Goal: Task Accomplishment & Management: Complete application form

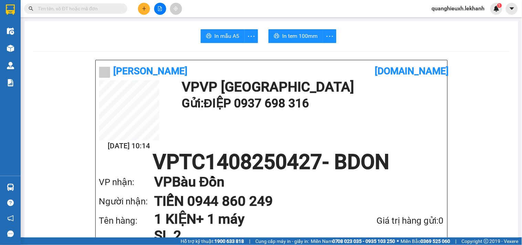
click at [146, 9] on icon "plus" at bounding box center [144, 8] width 5 height 5
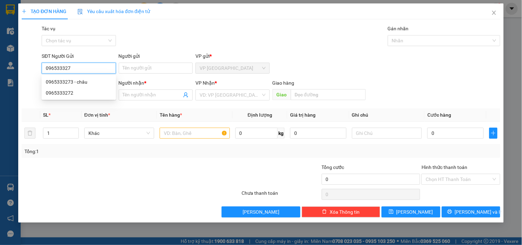
type input "0965333273"
click at [97, 84] on div "0965333273 - châu" at bounding box center [79, 82] width 66 height 8
type input "châu"
type input "0919721982"
type input "kiều"
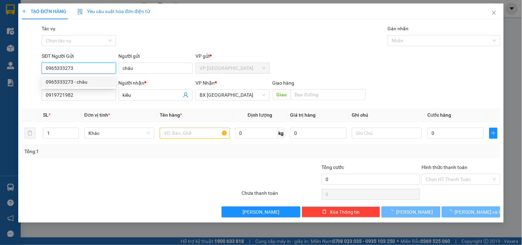
type input "30.000"
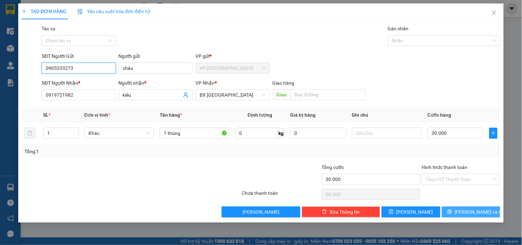
type input "0965333273"
click at [479, 209] on span "[PERSON_NAME] và In" at bounding box center [478, 212] width 48 height 8
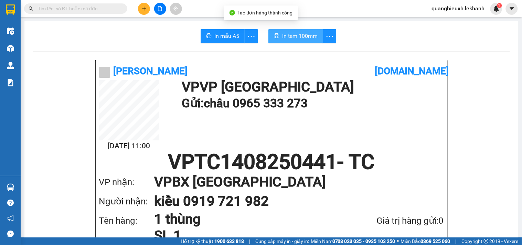
click at [298, 34] on span "In tem 100mm" at bounding box center [299, 36] width 35 height 9
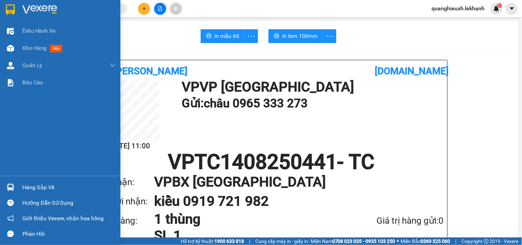
click at [48, 10] on img at bounding box center [39, 9] width 35 height 10
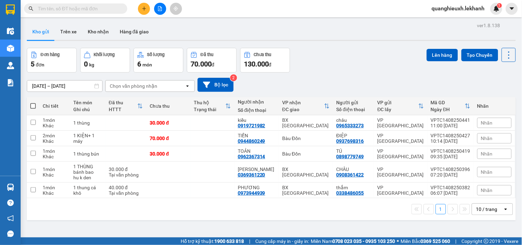
click at [143, 6] on icon "plus" at bounding box center [144, 8] width 5 height 5
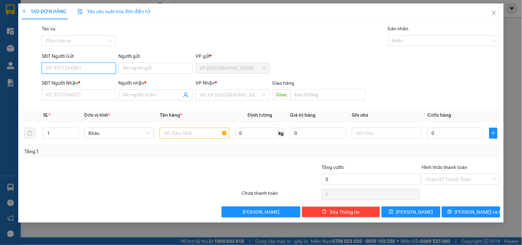
click at [75, 70] on input "SĐT Người Gửi" at bounding box center [79, 68] width 74 height 11
type input "0789666902"
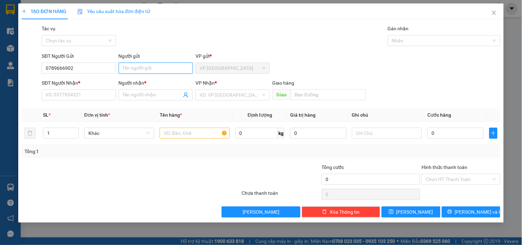
click at [150, 64] on input "Người gửi" at bounding box center [156, 68] width 74 height 11
click at [171, 29] on div "Tác vụ Chọn tác vụ Gán nhãn Nhãn" at bounding box center [270, 37] width 461 height 24
click at [123, 69] on input "Người gửi" at bounding box center [156, 68] width 74 height 11
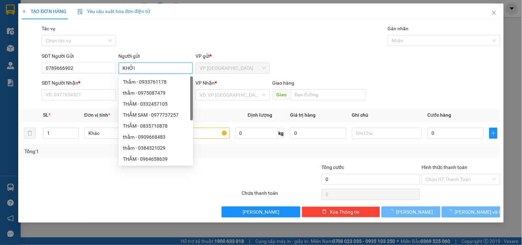
type input "KHỞI"
click at [73, 101] on div "SĐT Người Nhận * VD: 0377654321" at bounding box center [79, 91] width 74 height 24
click at [80, 97] on input "SĐT Người Nhận *" at bounding box center [79, 94] width 74 height 11
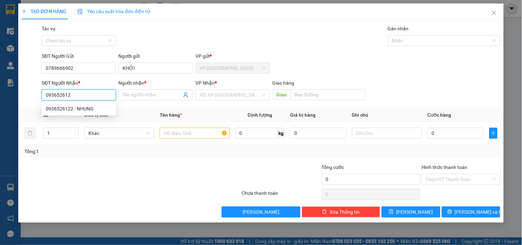
type input "0936526122"
drag, startPoint x: 87, startPoint y: 100, endPoint x: 91, endPoint y: 107, distance: 8.2
click at [88, 102] on body "Kết quả tìm kiếm ( 0 ) Bộ lọc Ngày tạo đơn gần nhất No Data quanghieuxh.lekhanh…" at bounding box center [261, 122] width 522 height 245
click at [92, 108] on div "0936526122 - NHUNG" at bounding box center [79, 109] width 66 height 8
type input "NHUNG"
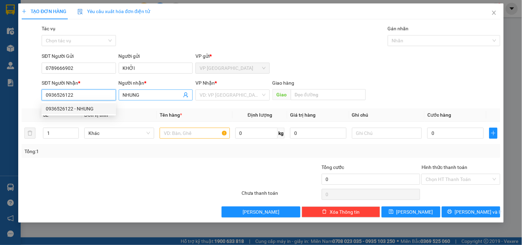
type input "30.000"
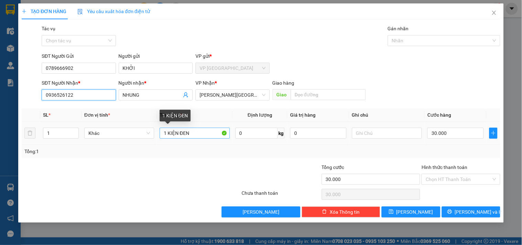
type input "0936526122"
drag, startPoint x: 199, startPoint y: 133, endPoint x: 0, endPoint y: 128, distance: 199.4
click at [0, 129] on div "TẠO ĐƠN HÀNG Yêu cầu xuất hóa đơn điện tử Transit Pickup Surcharge Ids Transit …" at bounding box center [261, 122] width 522 height 245
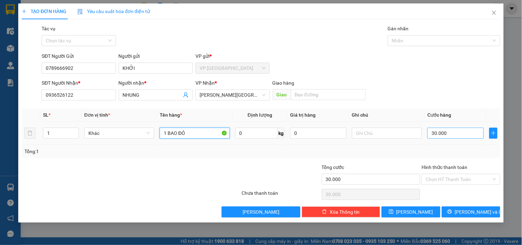
type input "1 BAO ĐỎ"
click at [439, 132] on input "30.000" at bounding box center [455, 133] width 56 height 11
type input "4"
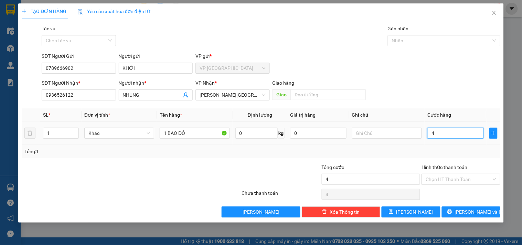
type input "40"
type input "400"
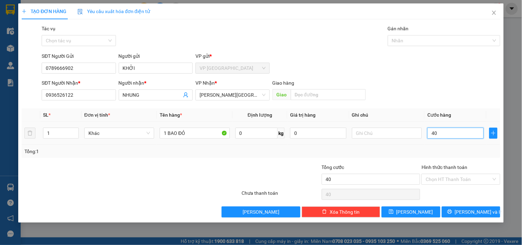
type input "400"
type input "4.000"
type input "40.000"
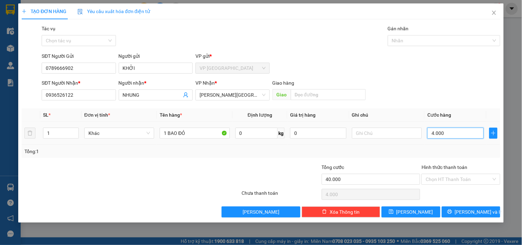
type input "40.000"
click at [470, 182] on input "Hình thức thanh toán" at bounding box center [457, 179] width 65 height 10
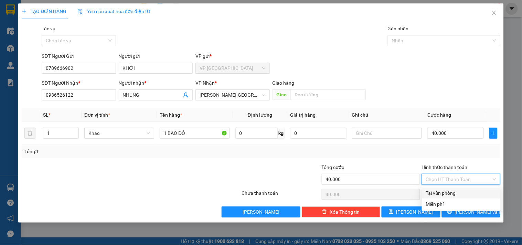
click at [447, 195] on div "Tại văn phòng" at bounding box center [461, 193] width 70 height 8
type input "0"
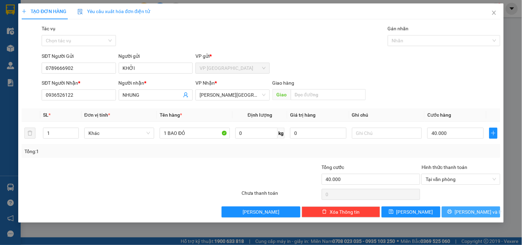
click at [469, 209] on span "[PERSON_NAME] và In" at bounding box center [478, 212] width 48 height 8
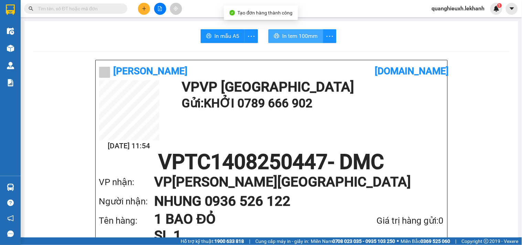
click at [303, 37] on span "In tem 100mm" at bounding box center [299, 36] width 35 height 9
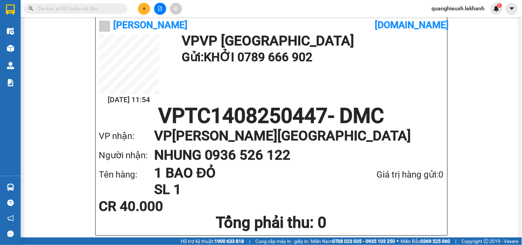
scroll to position [56, 0]
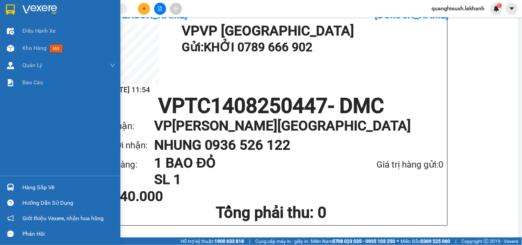
click at [23, 6] on img at bounding box center [39, 9] width 35 height 10
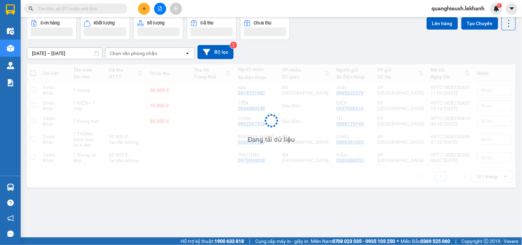
scroll to position [32, 0]
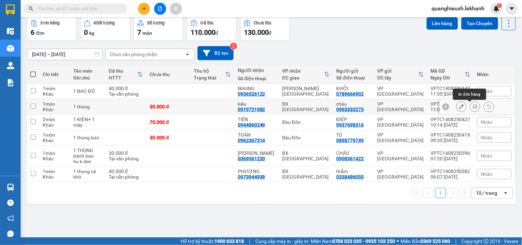
click at [472, 106] on icon at bounding box center [474, 106] width 5 height 5
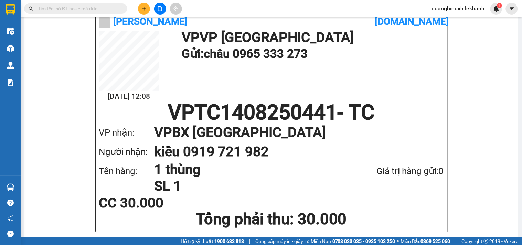
scroll to position [53, 0]
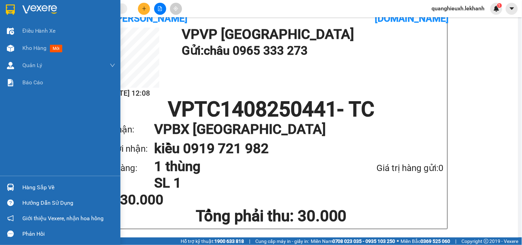
click at [23, 4] on img at bounding box center [39, 9] width 35 height 10
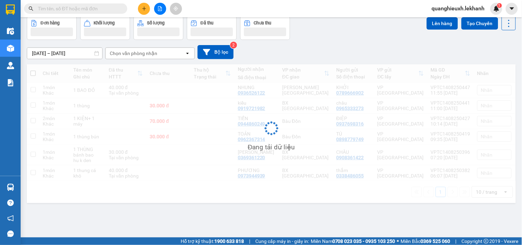
scroll to position [32, 0]
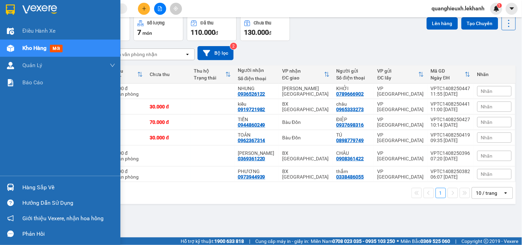
click at [16, 4] on div at bounding box center [10, 9] width 12 height 12
click at [6, 9] on img at bounding box center [10, 9] width 9 height 10
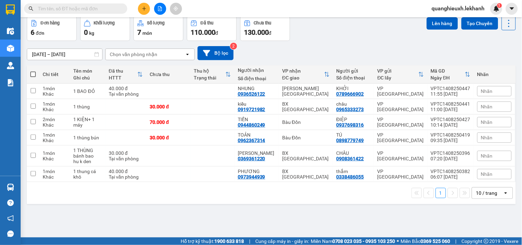
click at [135, 7] on div at bounding box center [160, 9] width 52 height 12
click at [140, 7] on button at bounding box center [144, 9] width 12 height 12
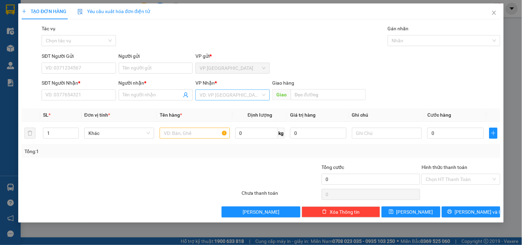
click at [224, 91] on input "search" at bounding box center [229, 95] width 61 height 10
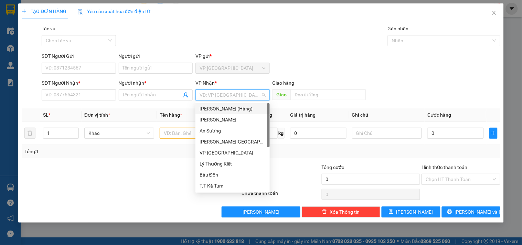
click at [224, 91] on input "search" at bounding box center [229, 95] width 61 height 10
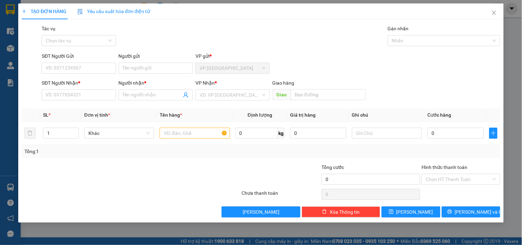
drag, startPoint x: 521, startPoint y: 233, endPoint x: 367, endPoint y: 36, distance: 250.3
click at [367, 34] on div "Tác vụ Chọn tác vụ Gán nhãn Nhãn" at bounding box center [270, 37] width 461 height 24
click at [430, 131] on input "0" at bounding box center [455, 133] width 56 height 11
click at [430, 132] on input "0" at bounding box center [455, 133] width 56 height 11
type input "230"
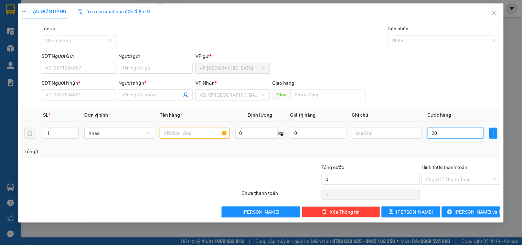
type input "230"
type input "2.300"
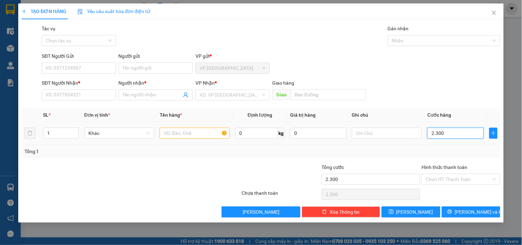
type input "230"
type input "23"
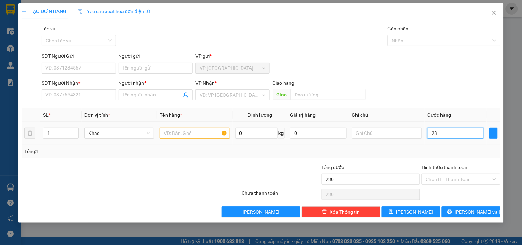
type input "23"
type input "2"
type input "0"
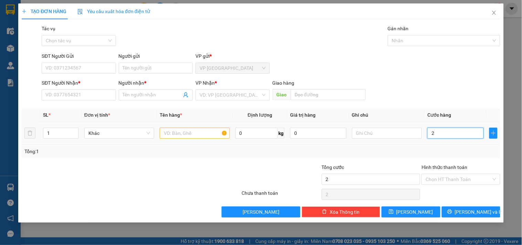
type input "0"
type input "30"
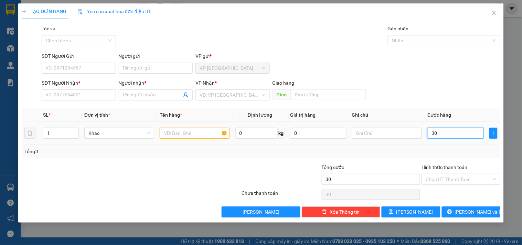
type input "300"
type input "3.000"
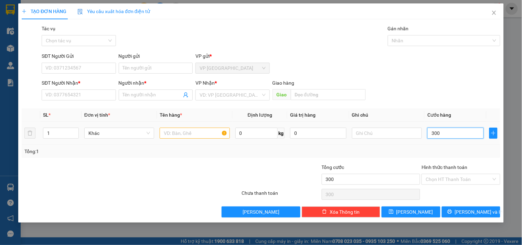
type input "3.000"
type input "30.000"
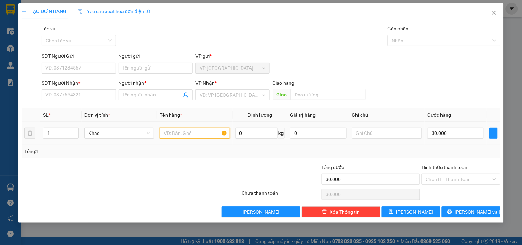
click at [204, 135] on input "text" at bounding box center [195, 133] width 70 height 11
type input "1 BỊCH ĐEN"
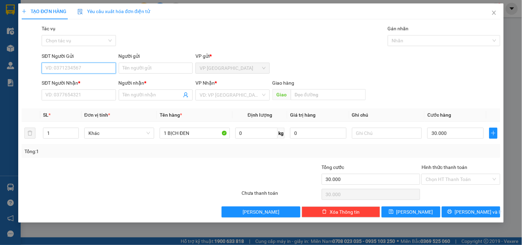
click at [61, 66] on input "SĐT Người Gửi" at bounding box center [79, 68] width 74 height 11
click at [50, 70] on input "SĐT Người Gửi" at bounding box center [79, 68] width 74 height 11
click at [56, 68] on input "SĐT Người Gửi" at bounding box center [79, 68] width 74 height 11
type input "0909514042"
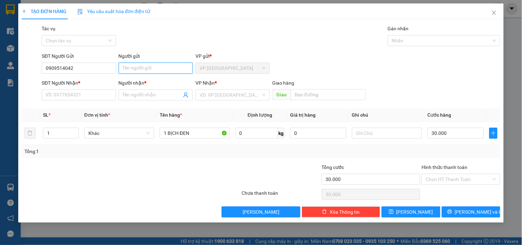
click at [143, 72] on input "Người gửi" at bounding box center [156, 68] width 74 height 11
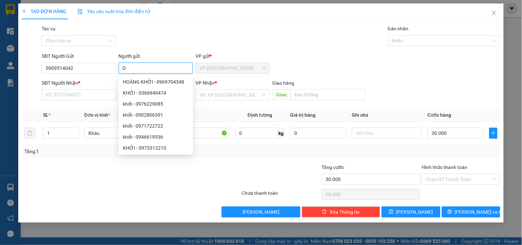
type input "D"
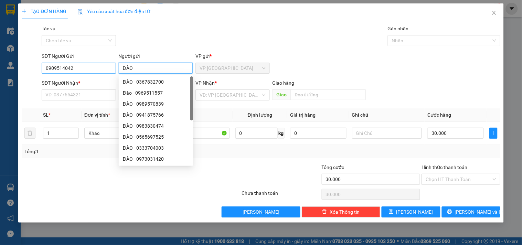
type input "ĐÀO"
drag, startPoint x: 73, startPoint y: 69, endPoint x: 0, endPoint y: 65, distance: 72.6
click at [0, 65] on div "TẠO ĐƠN HÀNG Yêu cầu xuất hóa đơn điện tử Transit Pickup Surcharge Ids Transit …" at bounding box center [261, 122] width 522 height 245
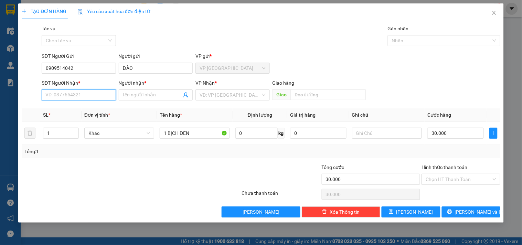
click at [88, 96] on input "SĐT Người Nhận *" at bounding box center [79, 94] width 74 height 11
drag, startPoint x: 79, startPoint y: 66, endPoint x: 0, endPoint y: 68, distance: 79.1
click at [0, 68] on div "TẠO ĐƠN HÀNG Yêu cầu xuất hóa đơn điện tử Transit Pickup Surcharge Ids Transit …" at bounding box center [261, 122] width 522 height 245
click at [78, 89] on input "SĐT Người Nhận *" at bounding box center [79, 94] width 74 height 11
paste input "0909514042"
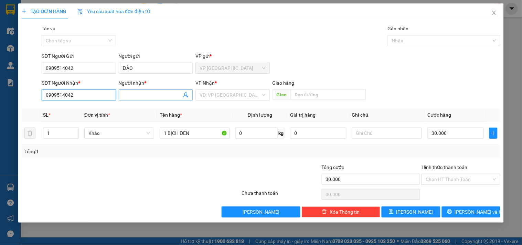
type input "0909514042"
click at [142, 93] on input "Người nhận *" at bounding box center [152, 95] width 59 height 8
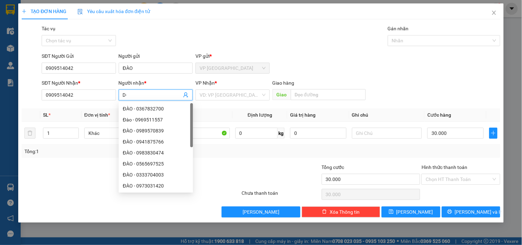
type input "D"
click at [139, 94] on input "Đ" at bounding box center [152, 95] width 59 height 8
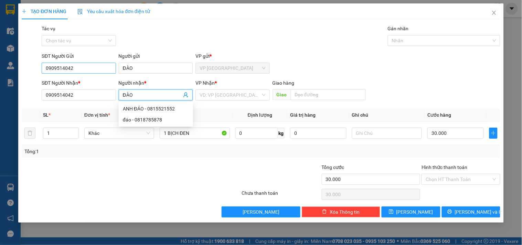
type input "ĐÀO"
drag, startPoint x: 80, startPoint y: 65, endPoint x: 0, endPoint y: 76, distance: 81.2
click at [0, 76] on div "TẠO ĐƠN HÀNG Yêu cầu xuất hóa đơn điện tử Transit Pickup Surcharge Ids Transit …" at bounding box center [261, 122] width 522 height 245
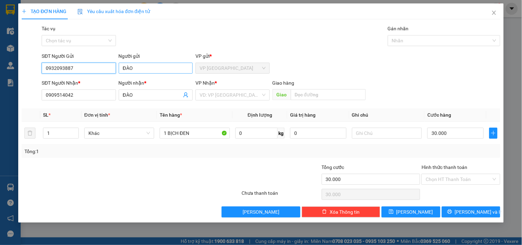
type input "0932093887"
drag, startPoint x: 150, startPoint y: 65, endPoint x: 0, endPoint y: 69, distance: 150.3
click at [0, 71] on div "TẠO ĐƠN HÀNG Yêu cầu xuất hóa đơn điện tử Transit Pickup Surcharge Ids Transit …" at bounding box center [261, 122] width 522 height 245
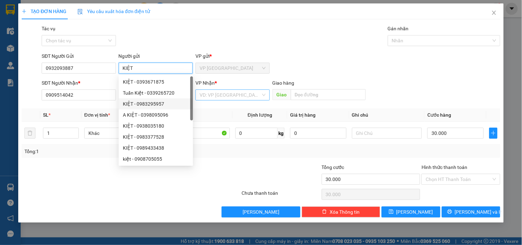
type input "KIỆT"
click at [219, 98] on input "search" at bounding box center [229, 95] width 61 height 10
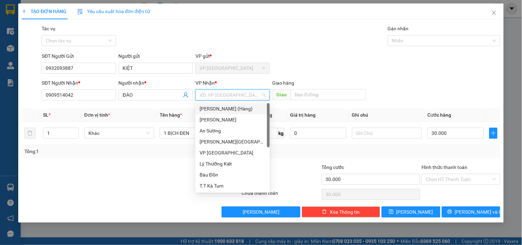
click at [226, 96] on input "search" at bounding box center [229, 95] width 61 height 10
type input "T"
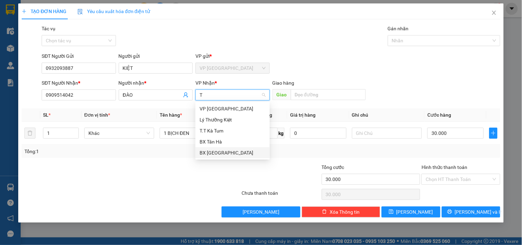
click at [221, 152] on div "BX [GEOGRAPHIC_DATA]" at bounding box center [232, 153] width 66 height 8
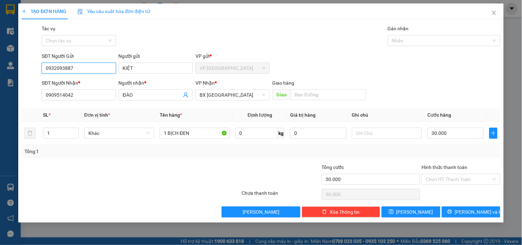
drag, startPoint x: 101, startPoint y: 69, endPoint x: 0, endPoint y: 77, distance: 101.0
click at [0, 77] on div "TẠO ĐƠN HÀNG Yêu cầu xuất hóa đơn điện tử Transit Pickup Surcharge Ids Transit …" at bounding box center [261, 122] width 522 height 245
paste input "0909514042"
type input "0909514042"
drag, startPoint x: 153, startPoint y: 70, endPoint x: 77, endPoint y: 70, distance: 76.0
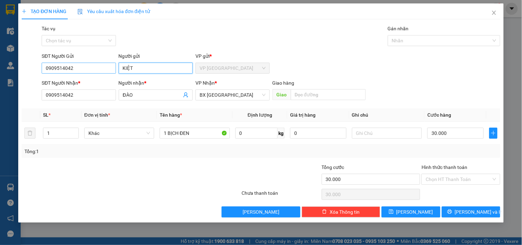
click at [77, 70] on div "SĐT Người Gửi 0909514042 0909514042 Người gửi KIỆT VP gửi * VP [GEOGRAPHIC_DATA]" at bounding box center [270, 64] width 461 height 24
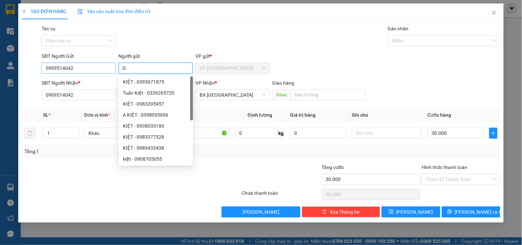
type input "D"
type input "ĐÀO"
click at [243, 107] on div "Transit Pickup Surcharge Ids Transit Deliver Surcharge Ids Transit Deliver Surc…" at bounding box center [261, 121] width 478 height 193
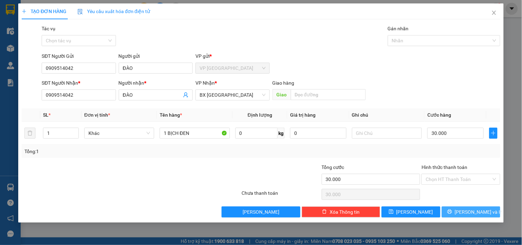
click at [471, 210] on span "[PERSON_NAME] và In" at bounding box center [478, 212] width 48 height 8
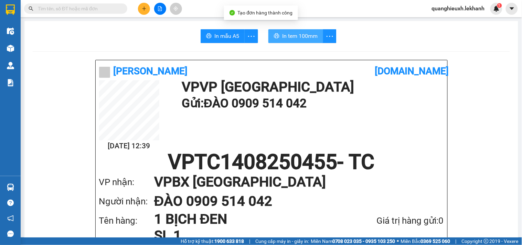
click at [282, 39] on span "In tem 100mm" at bounding box center [299, 36] width 35 height 9
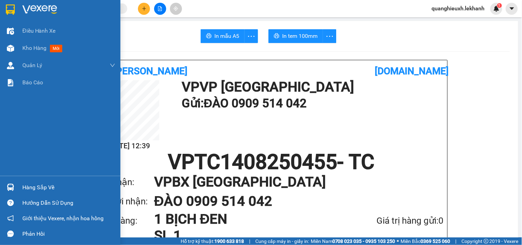
click at [14, 7] on img at bounding box center [10, 9] width 9 height 10
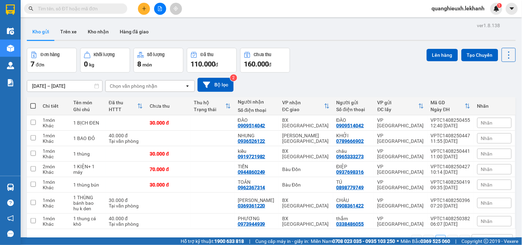
click at [146, 6] on icon "plus" at bounding box center [144, 8] width 5 height 5
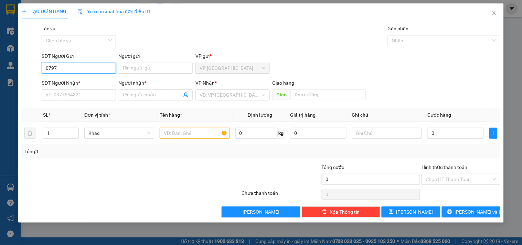
click at [111, 69] on input "0797" at bounding box center [79, 68] width 74 height 11
click at [91, 81] on div "0797530530 - TRUỜNG" at bounding box center [79, 82] width 66 height 8
type input "0797530530"
type input "TRUỜNG"
type input "0937775850"
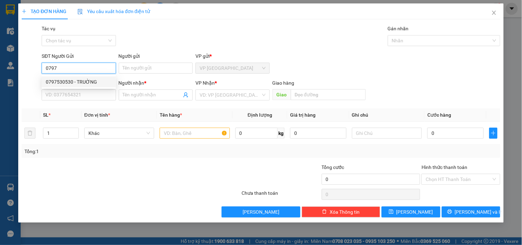
type input "KHOA"
type input "50.000"
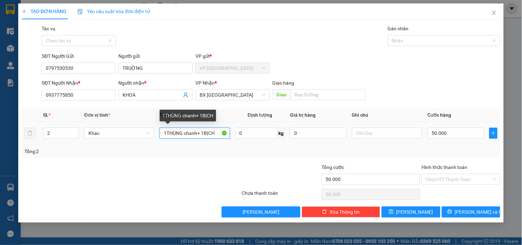
click at [163, 132] on input "1THÙNG chanh+ 1BỊCH" at bounding box center [195, 133] width 70 height 11
drag, startPoint x: 164, startPoint y: 132, endPoint x: 149, endPoint y: 129, distance: 15.8
click at [149, 132] on tr "2 Khác 1THÙNG chanh+ 1BỊCH 0 kg 0 50.000" at bounding box center [261, 133] width 478 height 23
type input "2THÙNG chanh+ 1BỊCH"
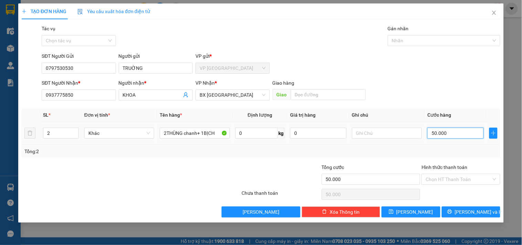
click at [435, 131] on input "50.000" at bounding box center [455, 133] width 56 height 11
type input "1"
type input "10"
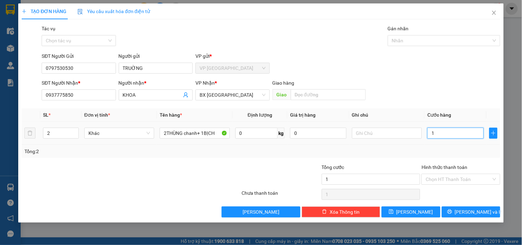
type input "10"
type input "100"
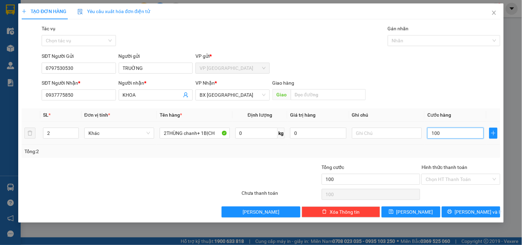
type input "1.000"
type input "10.000"
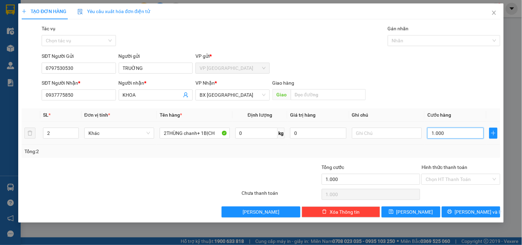
type input "10.000"
type input "100.000"
click at [454, 174] on input "Hình thức thanh toán" at bounding box center [457, 179] width 65 height 10
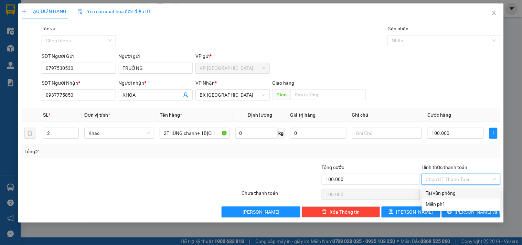
click at [440, 193] on div "Tại văn phòng" at bounding box center [461, 193] width 70 height 8
type input "0"
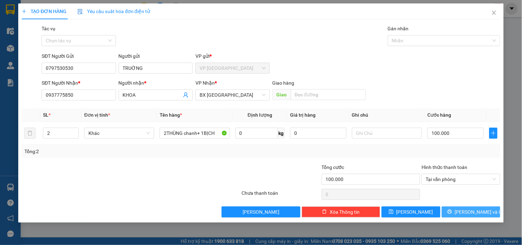
click at [488, 212] on button "[PERSON_NAME] và In" at bounding box center [470, 211] width 58 height 11
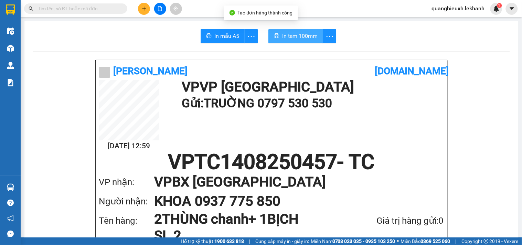
click at [300, 36] on span "In tem 100mm" at bounding box center [299, 36] width 35 height 9
click at [282, 32] on span "In tem 100mm" at bounding box center [299, 36] width 35 height 9
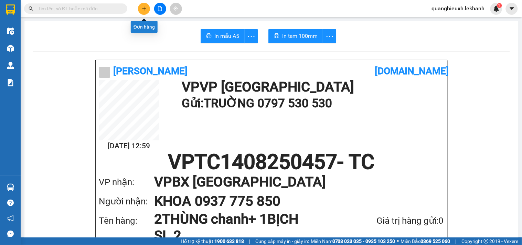
click at [145, 9] on icon "plus" at bounding box center [144, 8] width 4 height 0
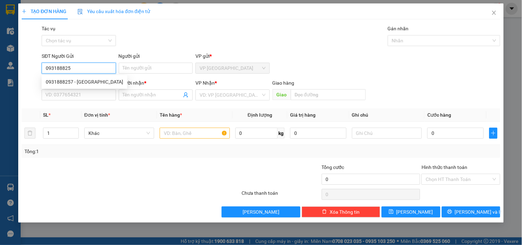
type input "0931888257"
click at [82, 85] on div "0931888257 - [GEOGRAPHIC_DATA]" at bounding box center [84, 82] width 77 height 8
type input "PHUONG"
type input "0967072755"
type input "SANG"
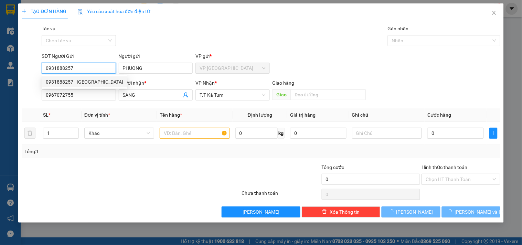
type input "50.000"
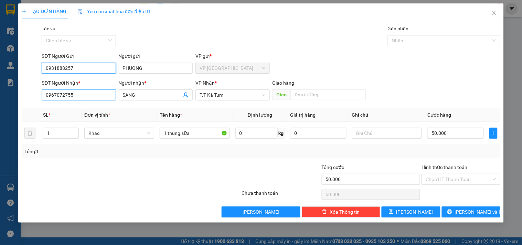
type input "0931888257"
drag, startPoint x: 101, startPoint y: 96, endPoint x: 0, endPoint y: 122, distance: 104.7
click at [0, 122] on div "TẠO ĐƠN HÀNG Yêu cầu xuất hóa đơn điện tử Transit Pickup Surcharge Ids Transit …" at bounding box center [261, 122] width 522 height 245
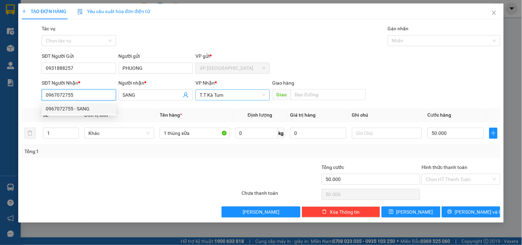
click at [221, 98] on span "T.T Kà Tum" at bounding box center [232, 95] width 66 height 10
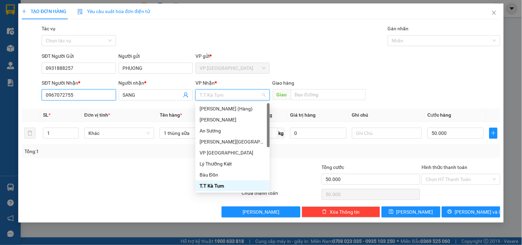
click at [80, 96] on input "0967072755" at bounding box center [79, 94] width 74 height 11
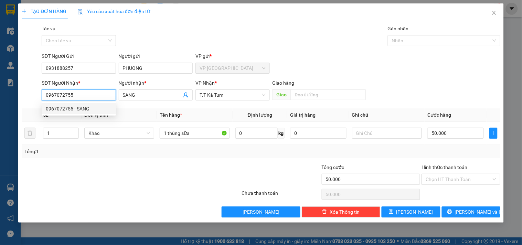
click at [80, 96] on input "0967072755" at bounding box center [79, 94] width 74 height 11
click at [169, 114] on span "Tên hàng *" at bounding box center [171, 115] width 22 height 6
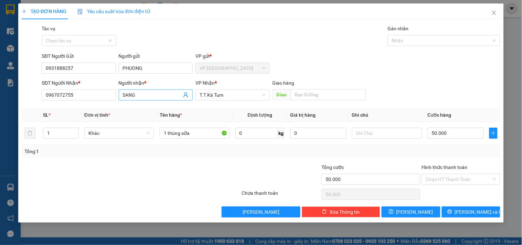
drag, startPoint x: 228, startPoint y: 94, endPoint x: 127, endPoint y: 99, distance: 101.5
click at [83, 94] on div "SĐT Người Nhận * 0967072755 Người nhận * SANG VP Nhận * T.T Kà Tum Giao hàng Gi…" at bounding box center [270, 91] width 461 height 24
click at [224, 89] on div "T.T Kà Tum" at bounding box center [232, 94] width 74 height 11
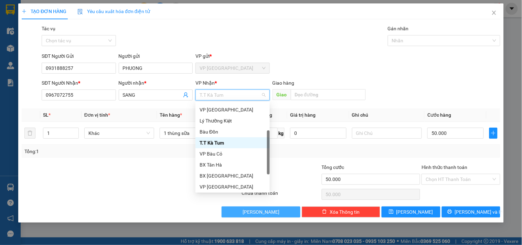
drag, startPoint x: 269, startPoint y: 134, endPoint x: 266, endPoint y: 207, distance: 72.2
click at [270, 207] on body "Kết quả tìm kiếm ( 0 ) Bộ lọc Ngày tạo đơn gần nhất No Data quanghieuxh.lekhanh…" at bounding box center [261, 122] width 522 height 245
click at [234, 183] on div "VP [GEOGRAPHIC_DATA]" at bounding box center [232, 186] width 66 height 8
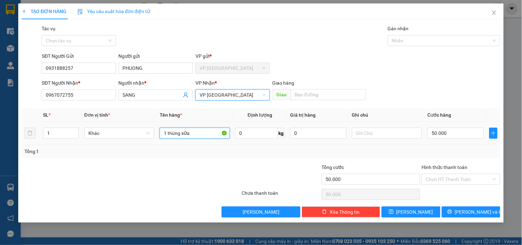
click at [206, 128] on input "1 thùng sữa" at bounding box center [195, 133] width 70 height 11
type input "1 thùng"
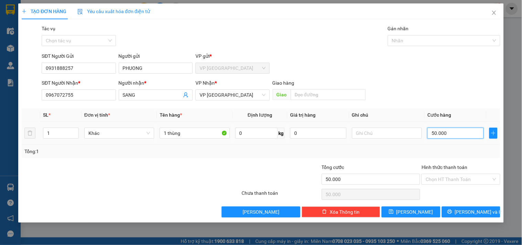
click at [449, 132] on input "50.000" at bounding box center [455, 133] width 56 height 11
type input "4"
type input "40"
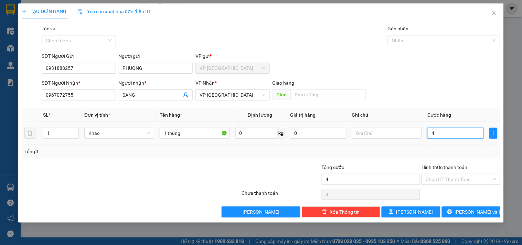
type input "40"
type input "400"
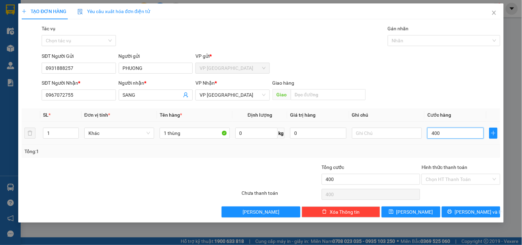
type input "4.000"
type input "40.000"
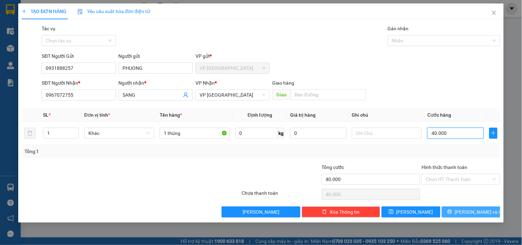
type input "40.000"
click at [462, 210] on button "[PERSON_NAME] và In" at bounding box center [470, 211] width 58 height 11
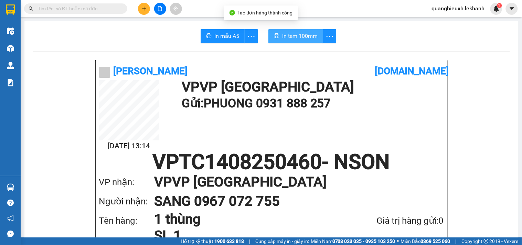
click at [286, 30] on button "In tem 100mm" at bounding box center [295, 36] width 55 height 14
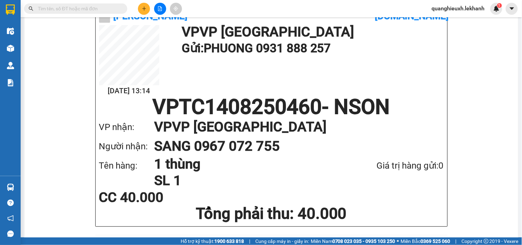
scroll to position [70, 0]
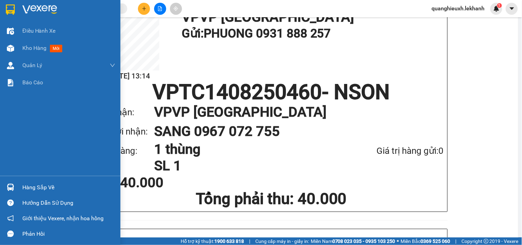
click at [25, 6] on img at bounding box center [39, 9] width 35 height 10
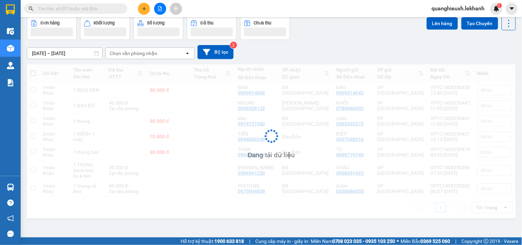
scroll to position [32, 0]
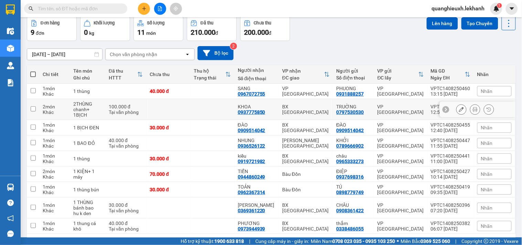
click at [472, 109] on icon at bounding box center [474, 109] width 5 height 5
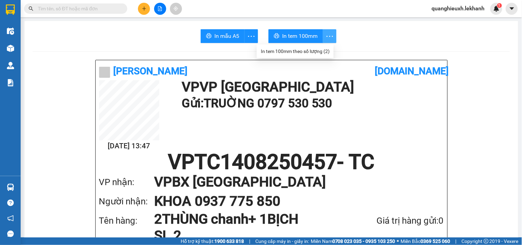
click at [323, 35] on span "more" at bounding box center [329, 36] width 13 height 9
click at [311, 52] on div "In tem 100mm theo số lượng (2)" at bounding box center [295, 51] width 69 height 8
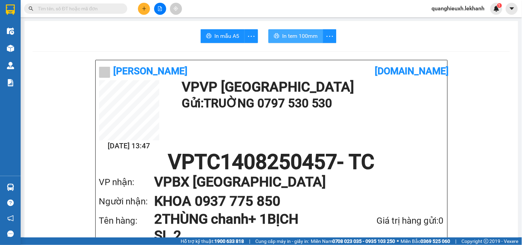
click at [301, 40] on span "In tem 100mm" at bounding box center [299, 36] width 35 height 9
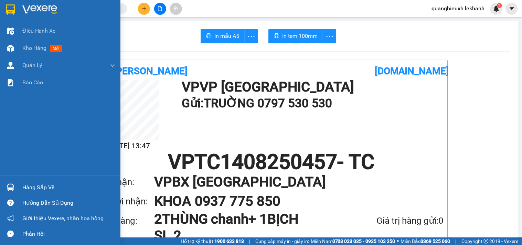
click at [15, 10] on div at bounding box center [10, 9] width 12 height 12
